Goal: Task Accomplishment & Management: Manage account settings

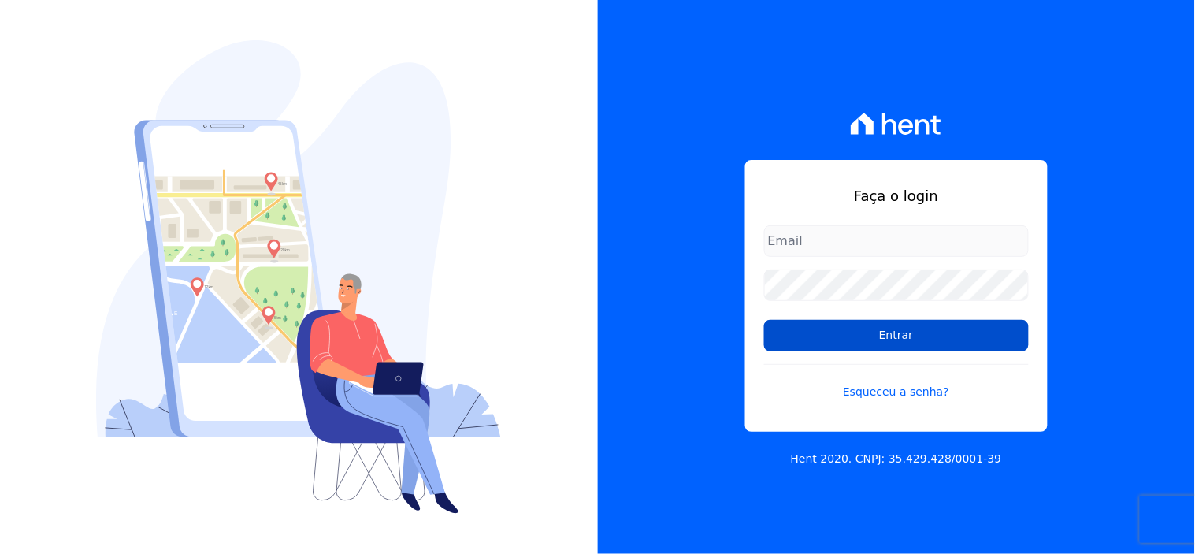
type input "[EMAIL_ADDRESS][DOMAIN_NAME]"
click at [877, 344] on input "Entrar" at bounding box center [896, 336] width 265 height 32
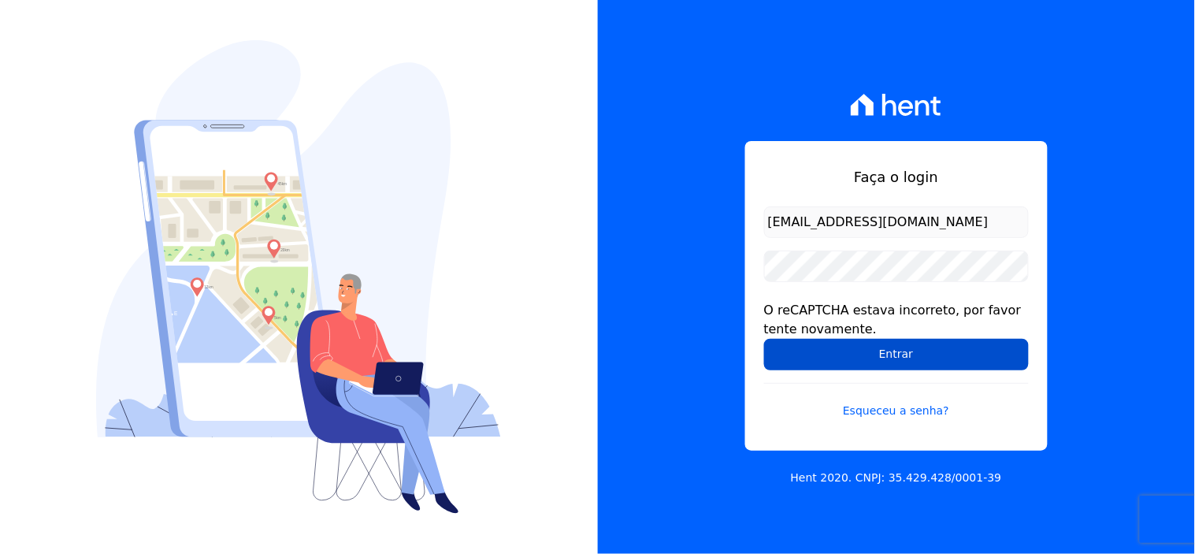
click at [879, 358] on input "Entrar" at bounding box center [896, 355] width 265 height 32
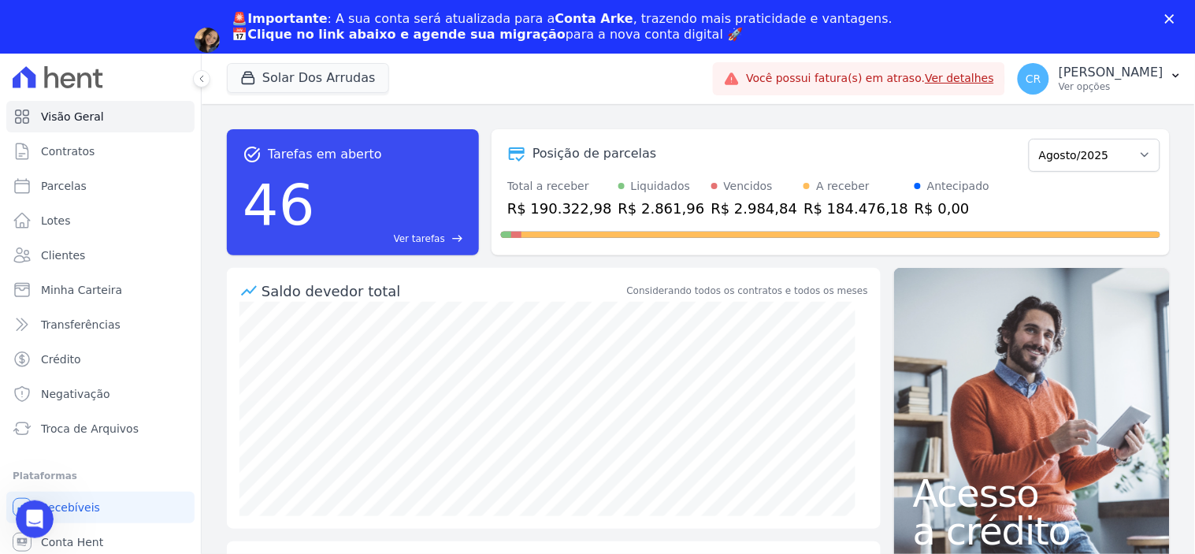
click at [87, 489] on li "Plataformas Você não possui Hent Sign ativado. Para saber mais, fale com a equi…" at bounding box center [101, 529] width 176 height 126
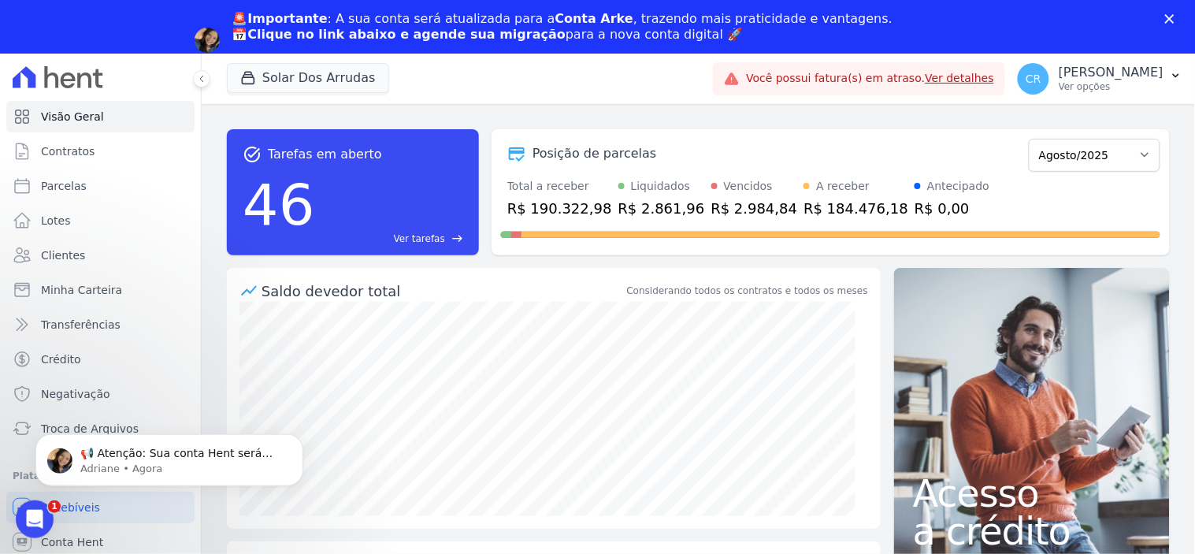
click at [1172, 13] on div "🚨Importante : A sua conta será atualizada para a Conta Arke , trazendo mais pra…" at bounding box center [597, 40] width 1195 height 68
click at [1168, 24] on div "🚨Importante : A sua conta será atualizada para a Conta Arke , trazendo mais pra…" at bounding box center [597, 40] width 1195 height 68
click at [1167, 18] on icon "Fechar" at bounding box center [1169, 18] width 9 height 9
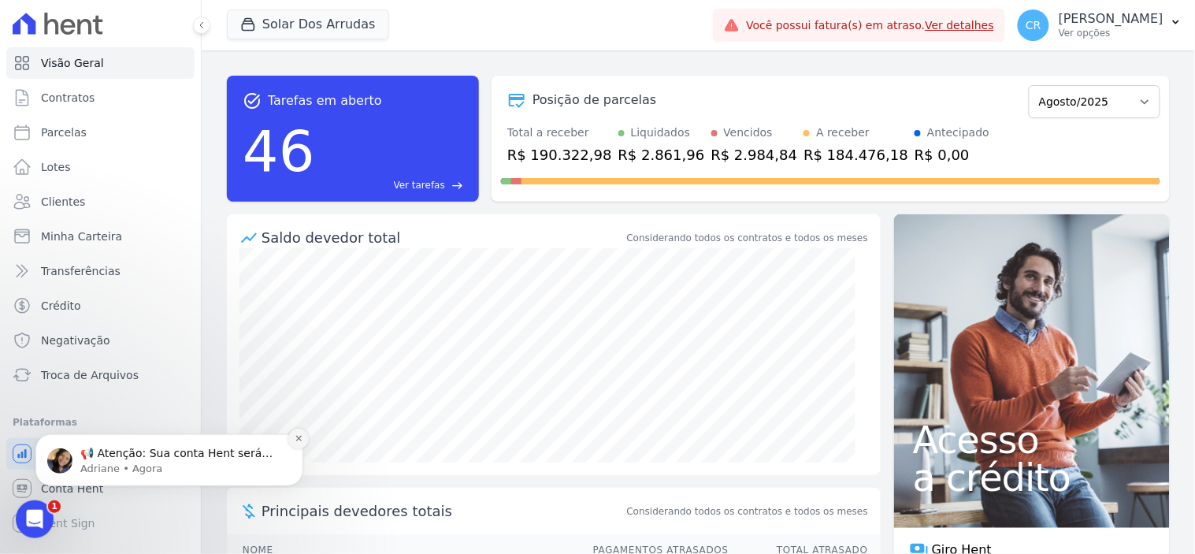
click at [304, 438] on button "Dismiss notification" at bounding box center [298, 438] width 20 height 20
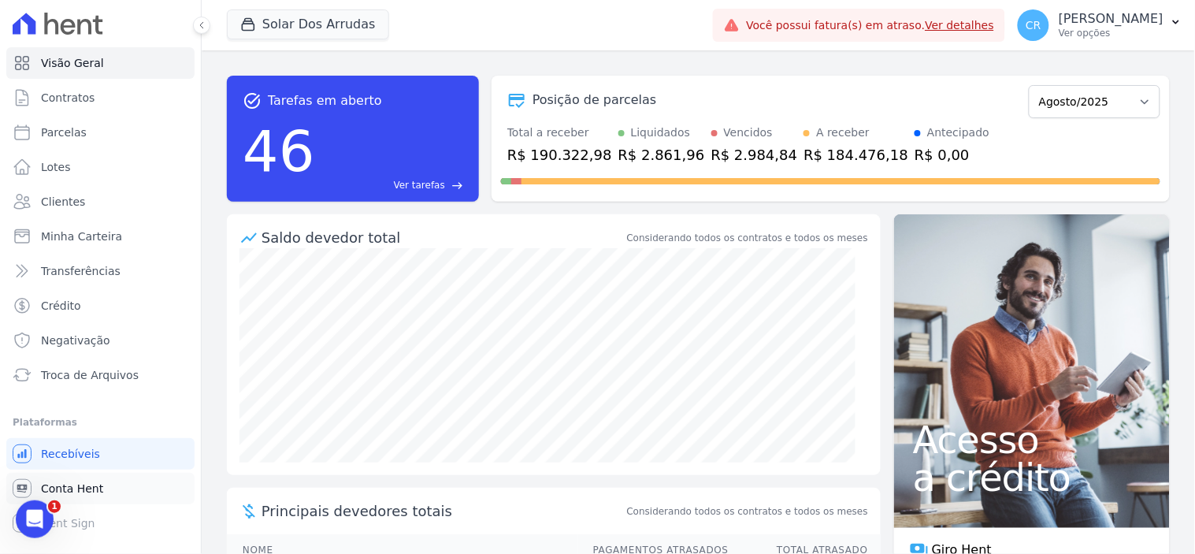
click at [87, 489] on span "Conta Hent" at bounding box center [72, 489] width 62 height 16
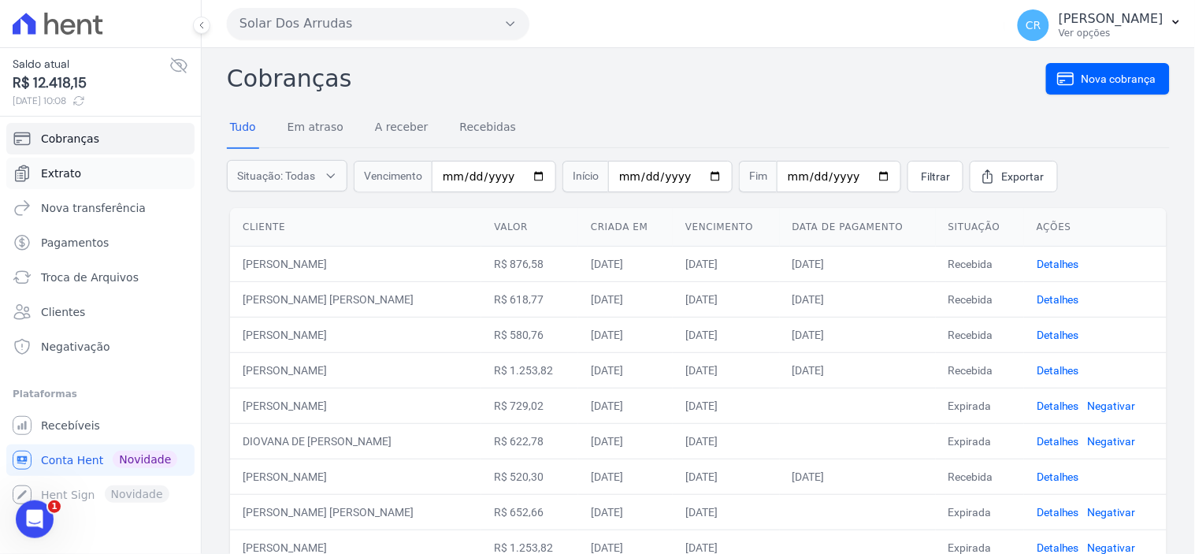
click at [68, 167] on span "Extrato" at bounding box center [61, 173] width 40 height 16
